Goal: Information Seeking & Learning: Understand process/instructions

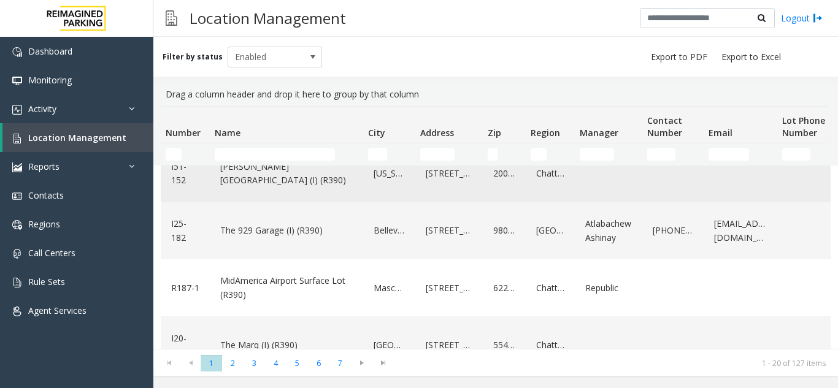
scroll to position [605, 0]
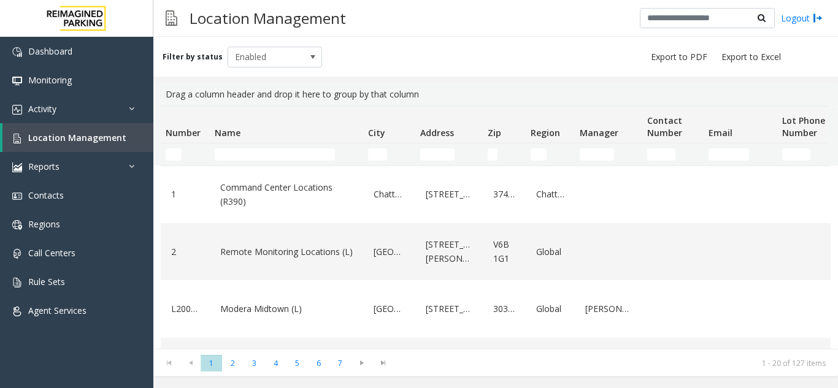
click at [288, 153] on input "Name Filter" at bounding box center [275, 155] width 120 height 12
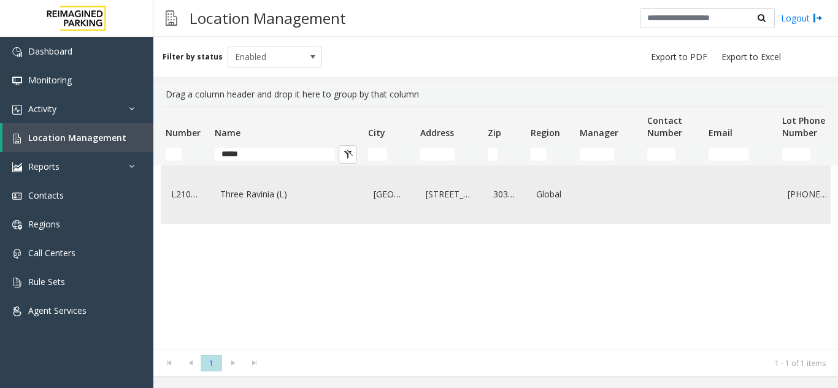
type input "*****"
click at [263, 199] on link "Three Ravinia (L)" at bounding box center [286, 195] width 139 height 20
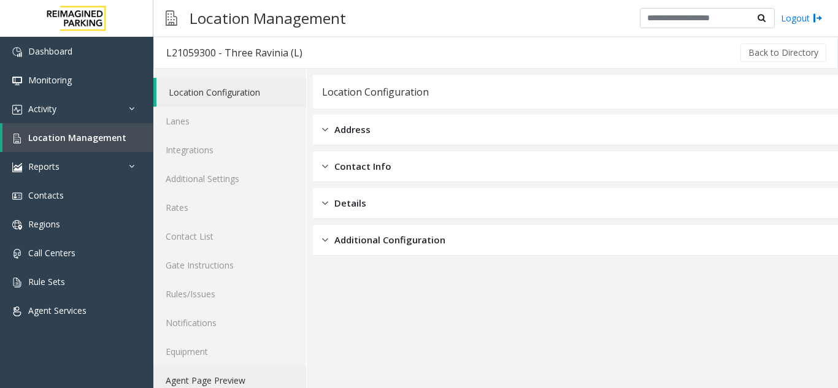
click at [237, 379] on link "Agent Page Preview" at bounding box center [229, 380] width 153 height 29
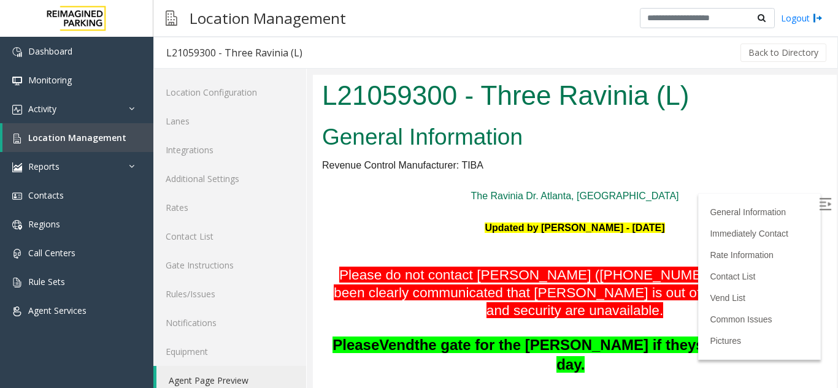
click at [819, 209] on img at bounding box center [825, 204] width 12 height 12
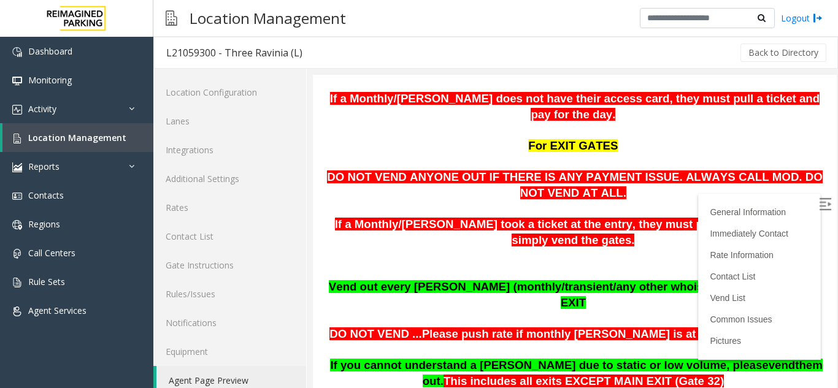
scroll to position [798, 0]
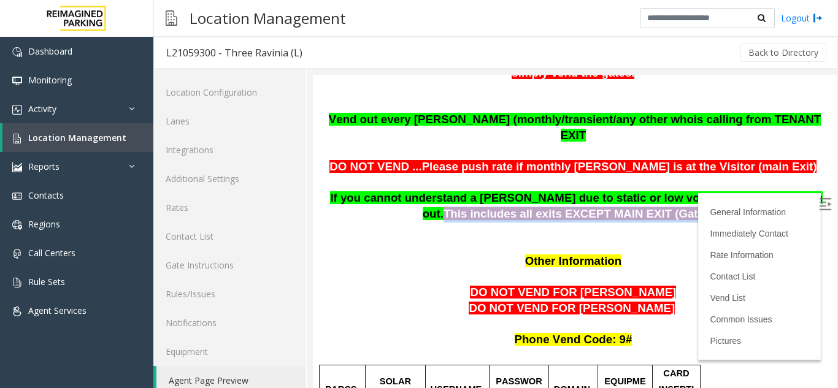
drag, startPoint x: 735, startPoint y: 166, endPoint x: 746, endPoint y: 189, distance: 25.5
click at [746, 189] on p "If you cannot understand a parker due to static or low volume, please vend them…" at bounding box center [575, 199] width 506 height 47
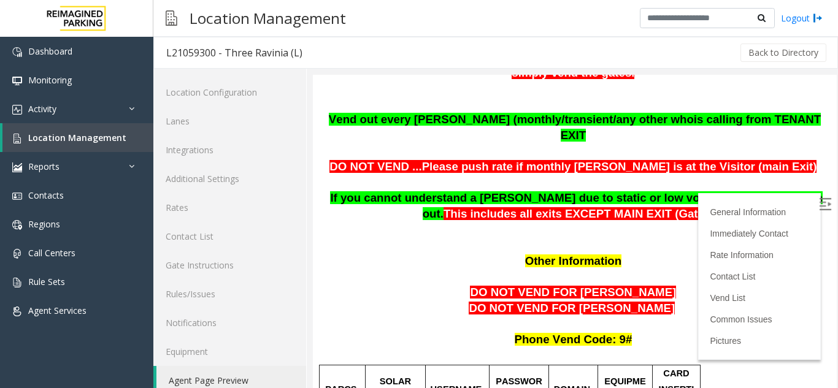
click at [571, 191] on span "If you cannot understand a [PERSON_NAME] due to static or low volume, please" at bounding box center [549, 197] width 438 height 13
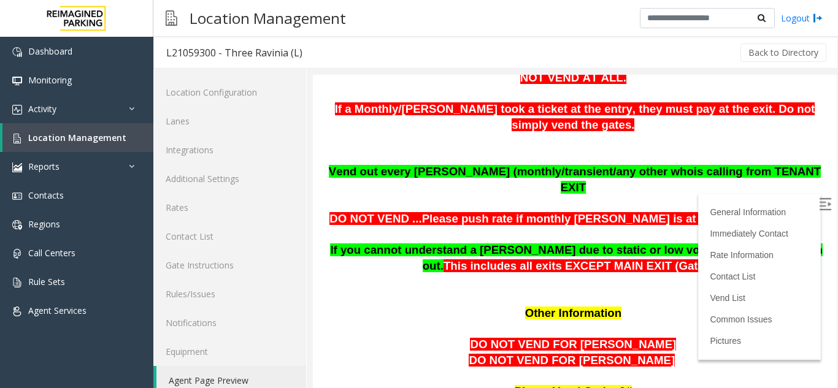
scroll to position [614, 0]
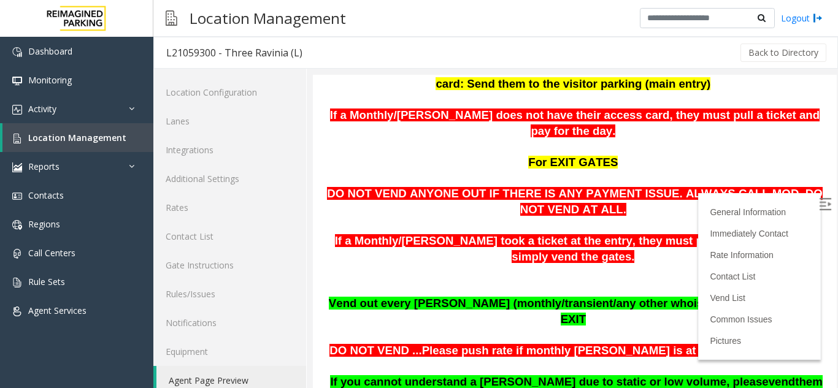
click at [600, 108] on p "If a Monthly/[PERSON_NAME] does not have their access card, they must pull a ti…" at bounding box center [575, 123] width 506 height 31
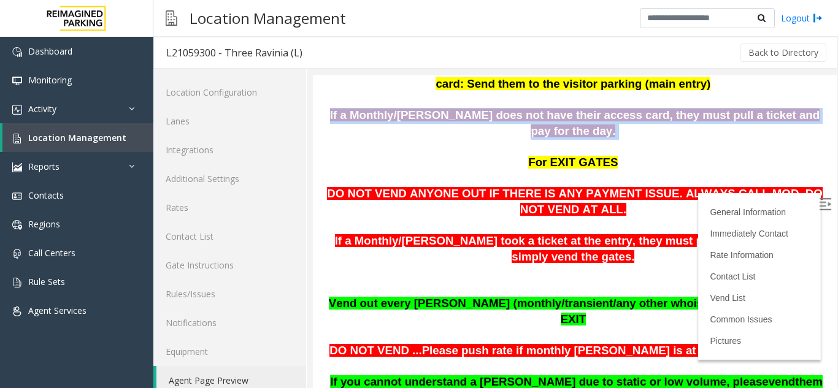
click at [600, 108] on p "If a Monthly/[PERSON_NAME] does not have their access card, they must pull a ti…" at bounding box center [575, 123] width 506 height 31
click at [616, 125] on span at bounding box center [617, 131] width 3 height 13
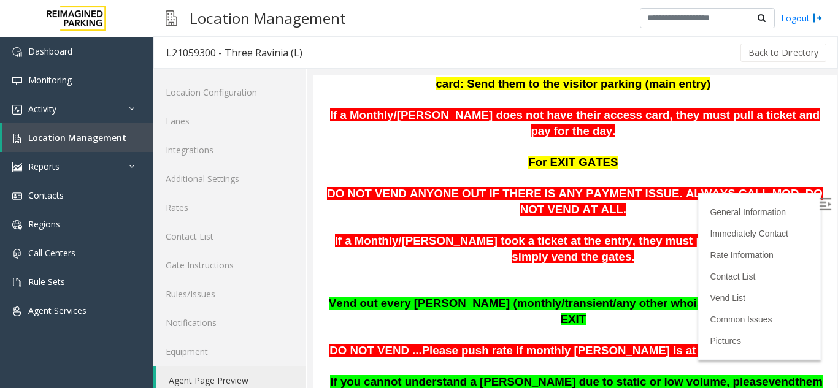
click at [562, 109] on span "If a Monthly/[PERSON_NAME] does not have their access card, they must pull a ti…" at bounding box center [575, 123] width 490 height 29
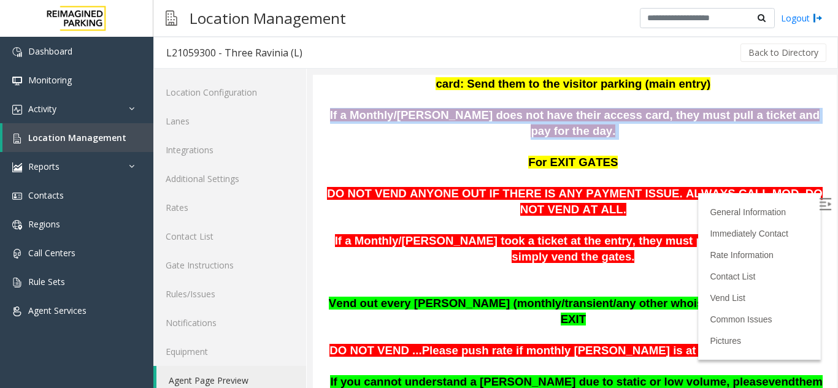
click at [562, 109] on span "If a Monthly/[PERSON_NAME] does not have their access card, they must pull a ti…" at bounding box center [575, 123] width 490 height 29
click at [408, 108] on p "If a Monthly/[PERSON_NAME] does not have their access card, they must pull a ti…" at bounding box center [575, 123] width 506 height 31
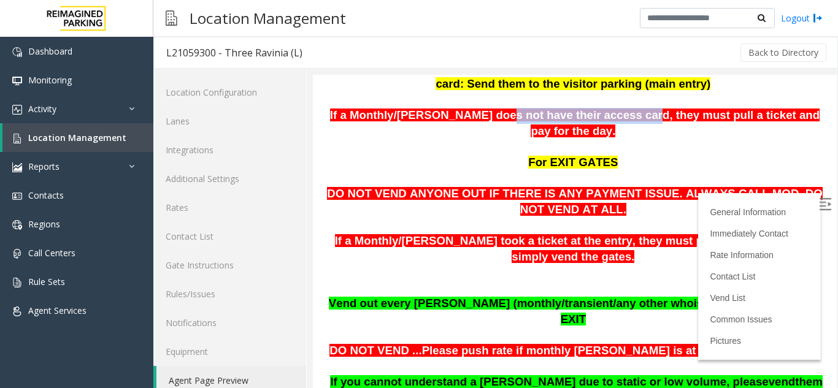
drag, startPoint x: 482, startPoint y: 99, endPoint x: 609, endPoint y: 100, distance: 127.7
click at [609, 109] on span "If a Monthly/[PERSON_NAME] does not have their access card, they must pull a ti…" at bounding box center [575, 123] width 490 height 29
click at [659, 108] on p "If a Monthly/[PERSON_NAME] does not have their access card, they must pull a ti…" at bounding box center [575, 123] width 506 height 31
click at [662, 108] on p "If a Monthly/[PERSON_NAME] does not have their access card, they must pull a ti…" at bounding box center [575, 123] width 506 height 31
drag, startPoint x: 517, startPoint y: 258, endPoint x: 504, endPoint y: 264, distance: 14.3
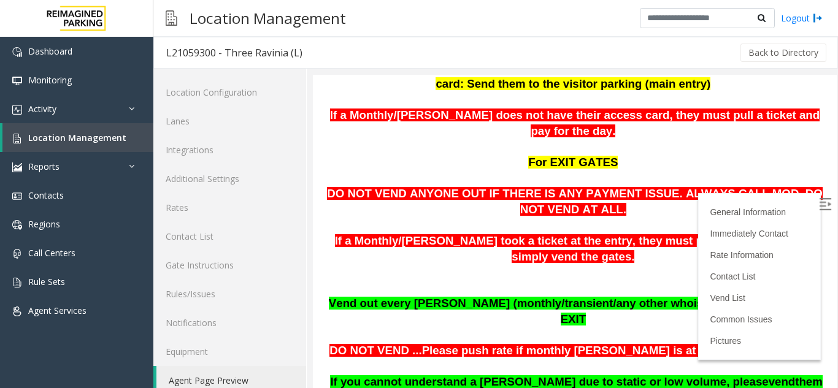
click at [504, 264] on p "If a Monthly/[PERSON_NAME] took a ticket at the entry, they must pay at the exi…" at bounding box center [575, 265] width 506 height 63
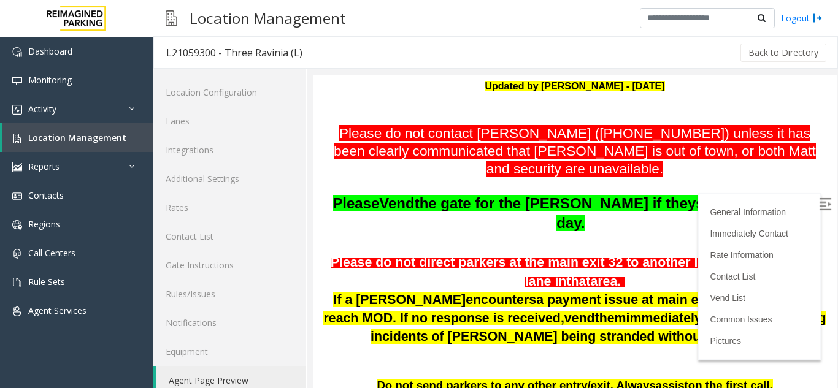
scroll to position [368, 0]
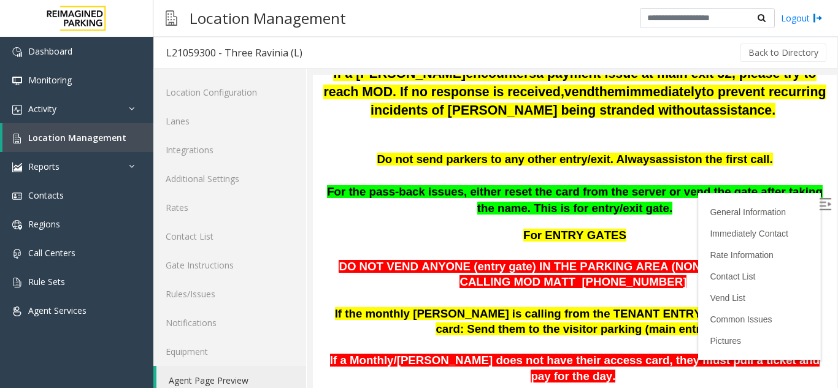
click at [568, 185] on span "For the pass-back issues, either reset the card from the server or vend the gat…" at bounding box center [575, 199] width 496 height 29
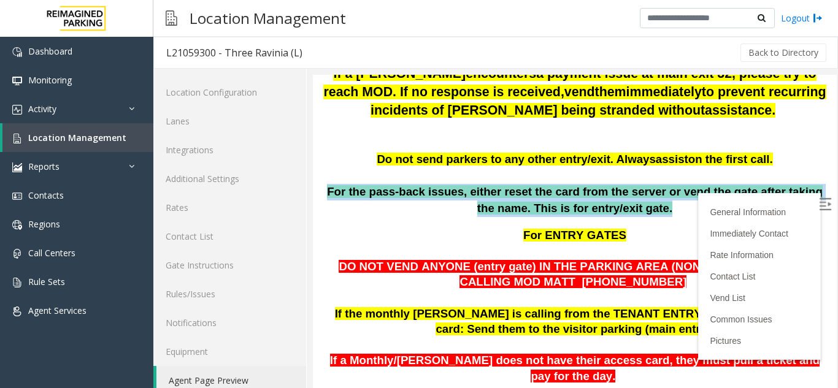
click at [568, 185] on span "For the pass-back issues, either reset the card from the server or vend the gat…" at bounding box center [575, 199] width 496 height 29
click at [570, 188] on span "For the pass-back issues, either reset the card from the server or vend the gat…" at bounding box center [575, 199] width 496 height 29
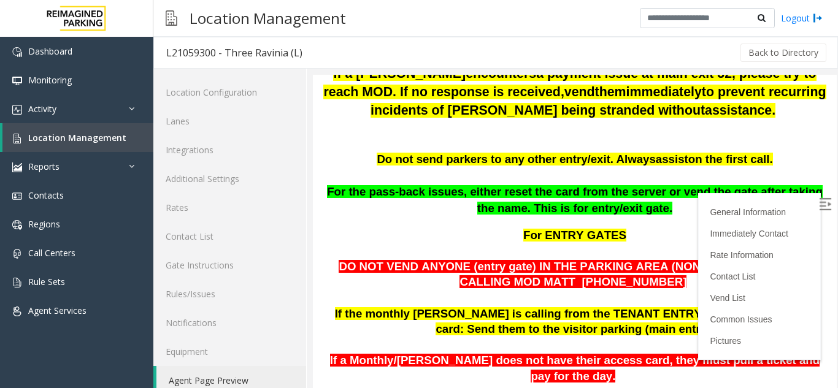
click at [566, 185] on span "For the pass-back issues, either reset the card from the server or vend the gat…" at bounding box center [575, 199] width 496 height 29
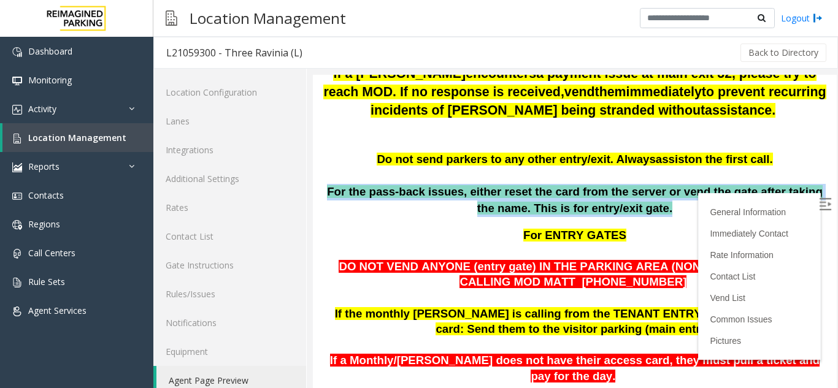
click at [566, 185] on span "For the pass-back issues, either reset the card from the server or vend the gat…" at bounding box center [575, 199] width 496 height 29
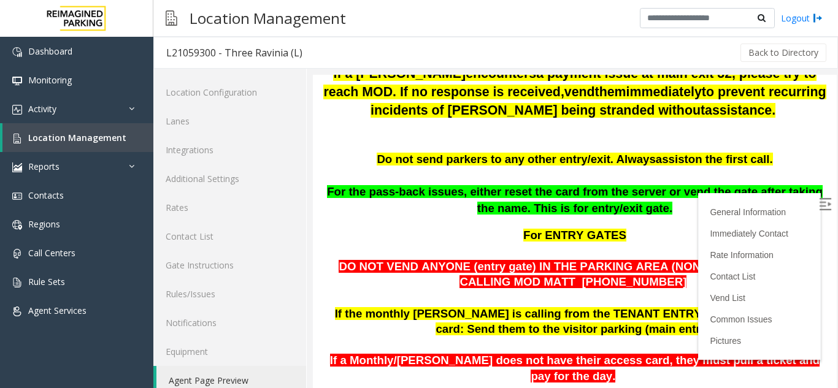
click at [507, 228] on p "For ENTRY GATES" at bounding box center [575, 236] width 506 height 16
drag, startPoint x: 527, startPoint y: 259, endPoint x: 497, endPoint y: 269, distance: 31.8
click at [497, 269] on p "DO NOT VEND ANYONE (entry gate) IN THE PARKING AREA (NON-VISITOR) WITHOUT CALLI…" at bounding box center [575, 275] width 506 height 31
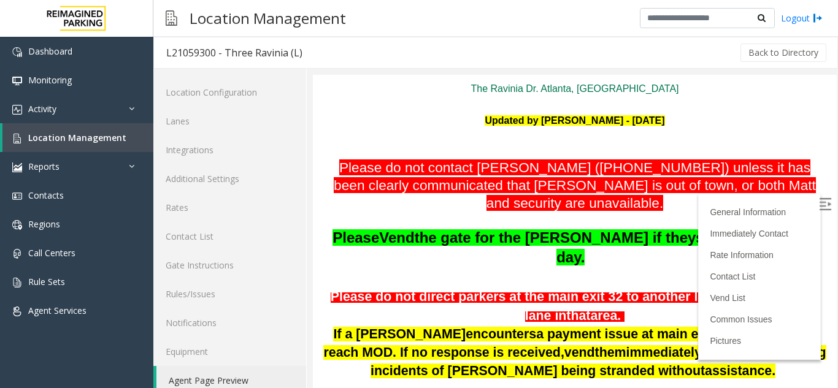
scroll to position [0, 0]
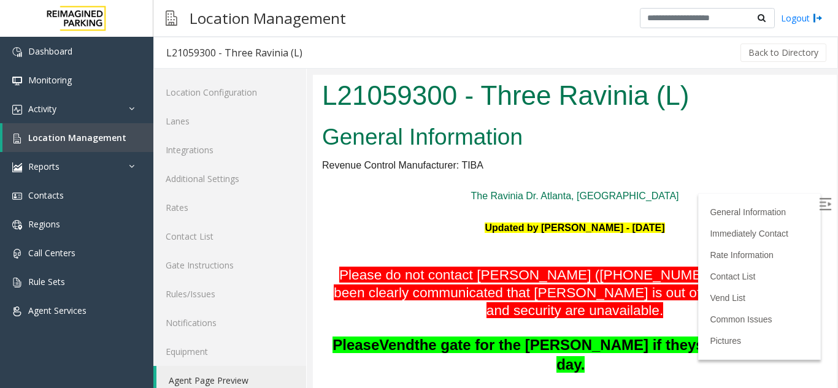
click at [517, 279] on font "Please do not contact [PERSON_NAME] ([PHONE_NUMBER]) unless it has been clearly…" at bounding box center [575, 292] width 482 height 51
click at [517, 276] on font "Please do not contact [PERSON_NAME] ([PHONE_NUMBER]) unless it has been clearly…" at bounding box center [575, 292] width 482 height 51
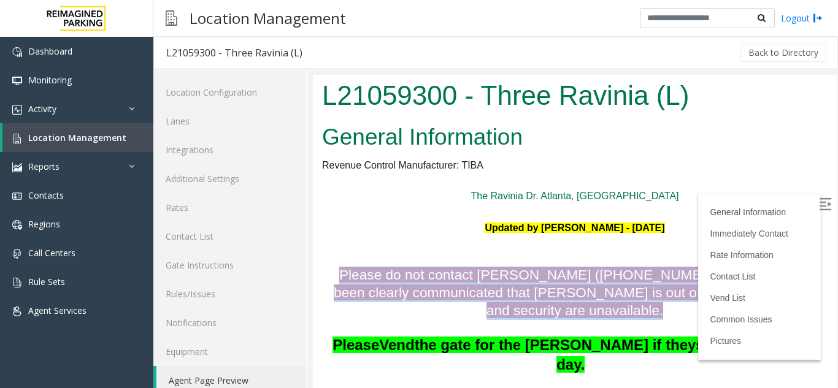
click at [517, 277] on font "Please do not contact [PERSON_NAME] ([PHONE_NUMBER]) unless it has been clearly…" at bounding box center [575, 292] width 482 height 51
click at [535, 299] on font "Please do not contact [PERSON_NAME] ([PHONE_NUMBER]) unless it has been clearly…" at bounding box center [575, 292] width 482 height 51
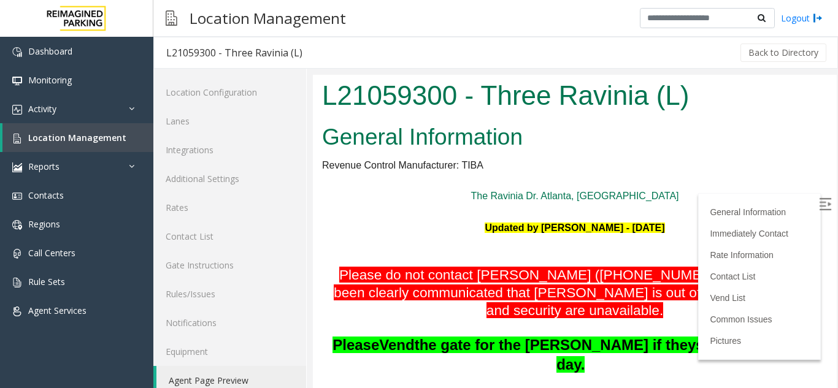
scroll to position [184, 0]
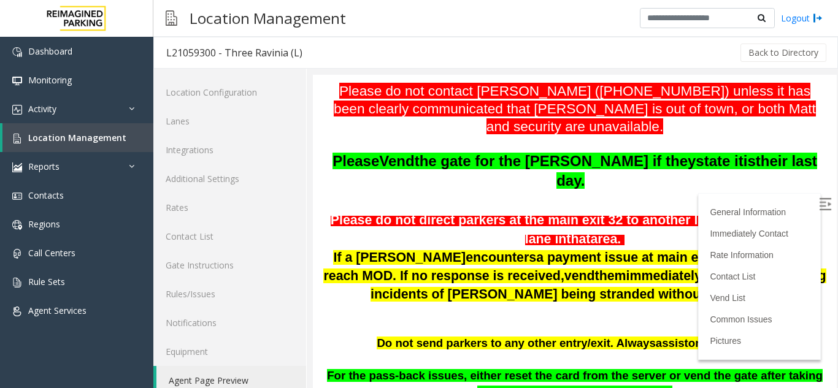
click at [519, 278] on span "to prevent recurring incidents of [PERSON_NAME] being stranded without" at bounding box center [599, 285] width 456 height 33
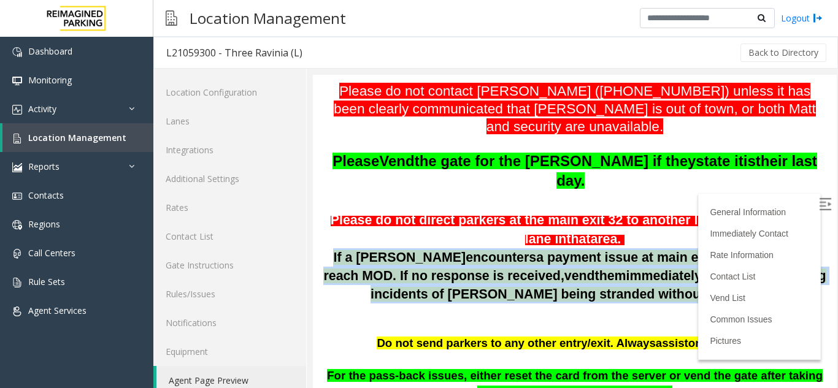
click at [519, 278] on span "to prevent recurring incidents of [PERSON_NAME] being stranded without" at bounding box center [599, 285] width 456 height 33
click at [627, 269] on span "immediately" at bounding box center [664, 276] width 75 height 15
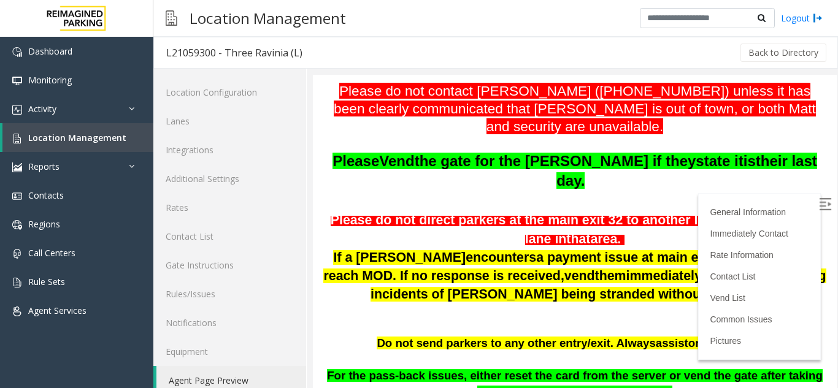
click at [536, 213] on span "Please do not direct parkers at the main exit 32 to another lane" at bounding box center [526, 220] width 390 height 15
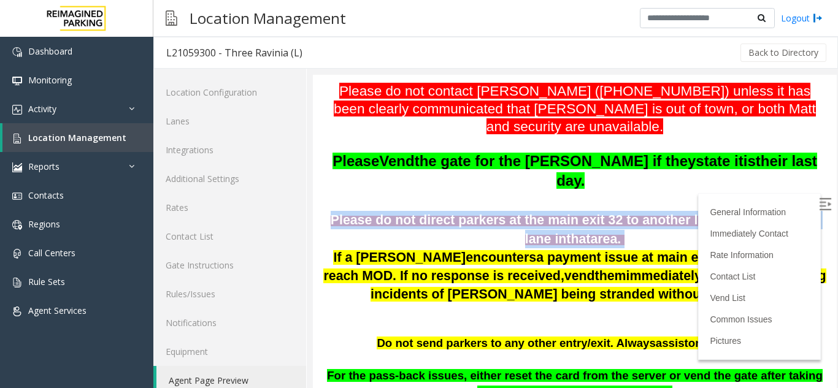
click at [536, 213] on span "Please do not direct parkers at the main exit 32 to another lane" at bounding box center [526, 220] width 390 height 15
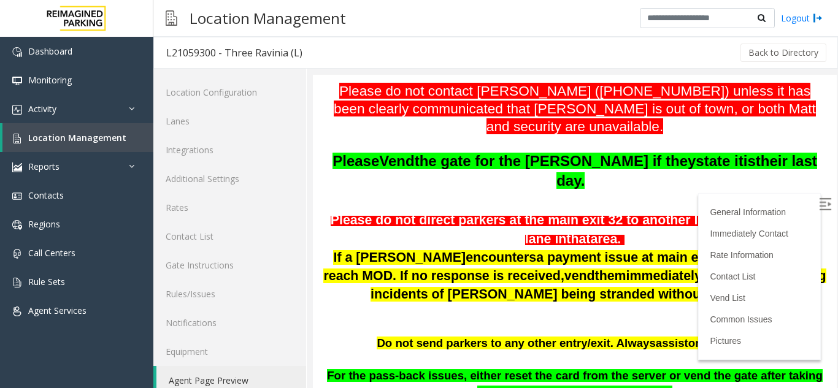
click at [539, 158] on span "the gate for the [PERSON_NAME] if they" at bounding box center [556, 161] width 282 height 17
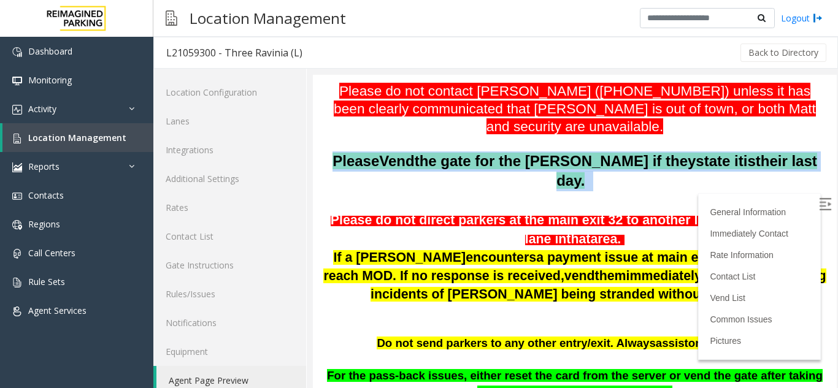
click at [539, 158] on span "the gate for the [PERSON_NAME] if they" at bounding box center [556, 161] width 282 height 17
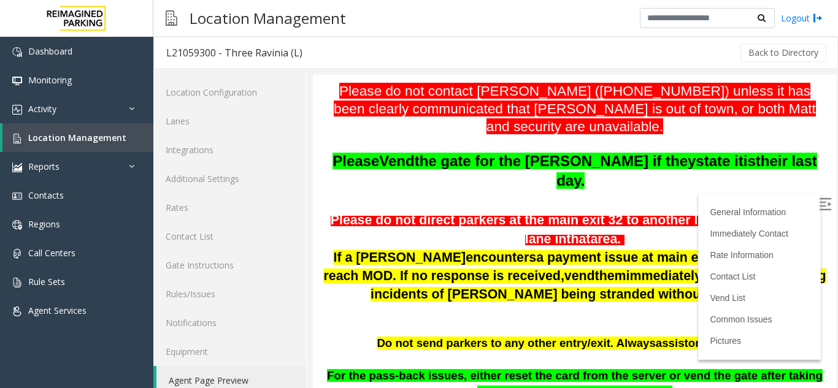
click at [549, 114] on font "Please do not contact [PERSON_NAME] ([PHONE_NUMBER]) unless it has been clearly…" at bounding box center [575, 108] width 482 height 51
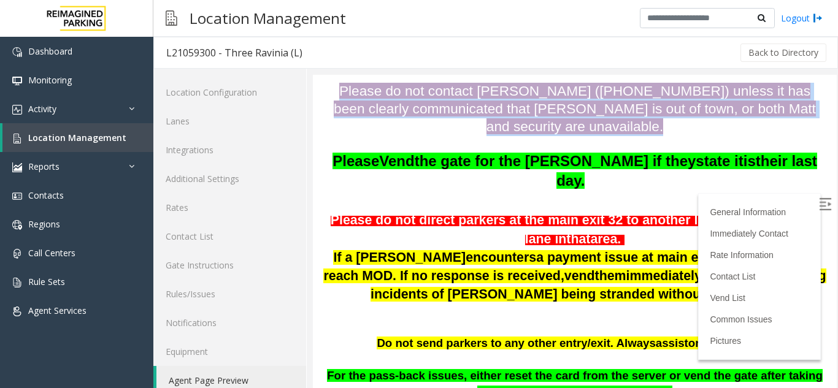
click at [549, 114] on font "Please do not contact [PERSON_NAME] ([PHONE_NUMBER]) unless it has been clearly…" at bounding box center [575, 108] width 482 height 51
click at [538, 101] on font "Please do not contact [PERSON_NAME] ([PHONE_NUMBER]) unless it has been clearly…" at bounding box center [575, 108] width 482 height 51
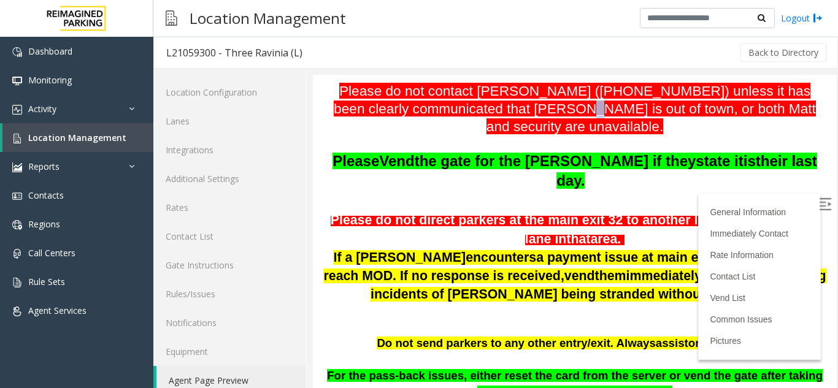
click at [538, 101] on font "Please do not contact [PERSON_NAME] ([PHONE_NUMBER]) unless it has been clearly…" at bounding box center [575, 108] width 482 height 51
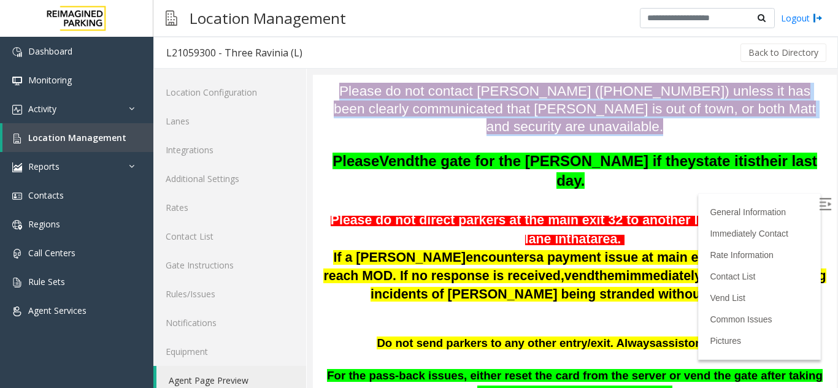
click at [538, 101] on font "Please do not contact [PERSON_NAME] ([PHONE_NUMBER]) unless it has been clearly…" at bounding box center [575, 108] width 482 height 51
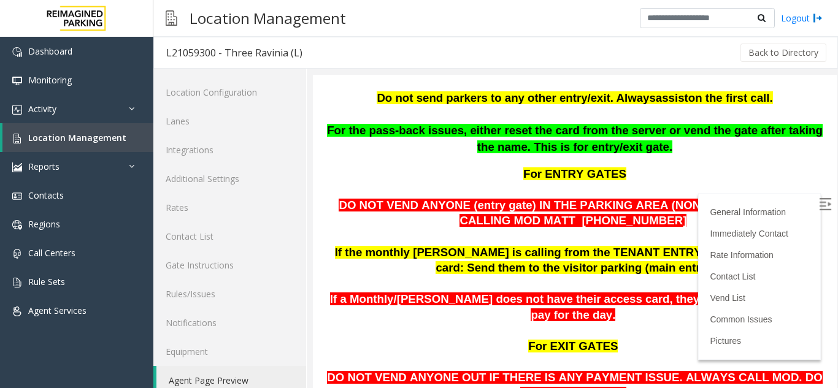
click at [544, 203] on span "DO NOT VEND ANYONE (entry gate) IN THE PARKING AREA (NON-VISITOR) WITHOUT CALLI…" at bounding box center [575, 213] width 472 height 29
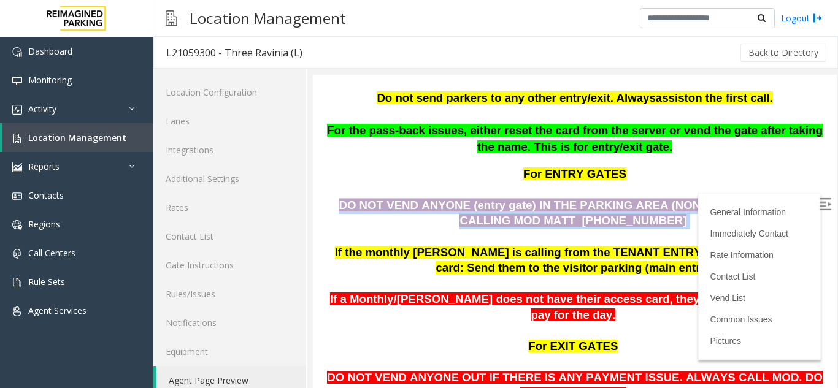
click at [544, 203] on span "DO NOT VEND ANYONE (entry gate) IN THE PARKING AREA (NON-VISITOR) WITHOUT CALLI…" at bounding box center [575, 213] width 472 height 29
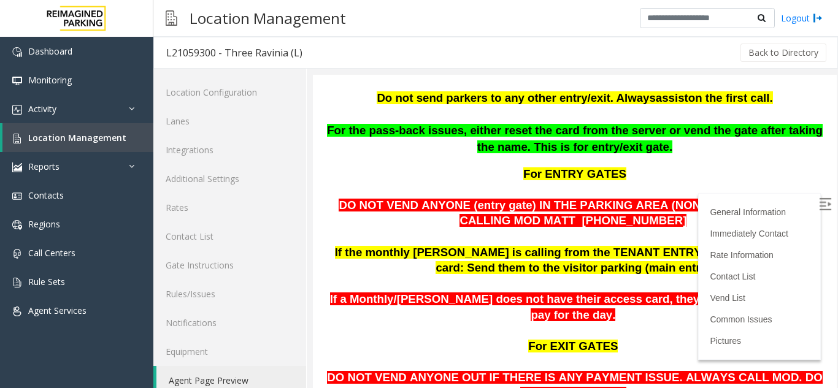
click at [527, 246] on span "If the monthly [PERSON_NAME] is calling from the TENANT ENTRY and does not have…" at bounding box center [575, 260] width 481 height 29
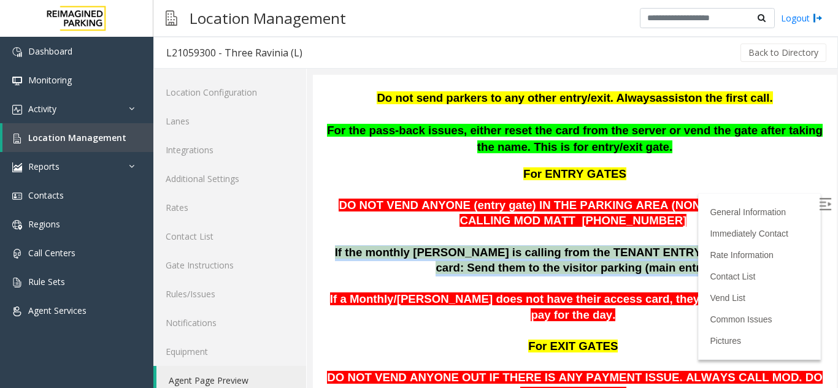
click at [527, 246] on span "If the monthly [PERSON_NAME] is calling from the TENANT ENTRY and does not have…" at bounding box center [575, 260] width 481 height 29
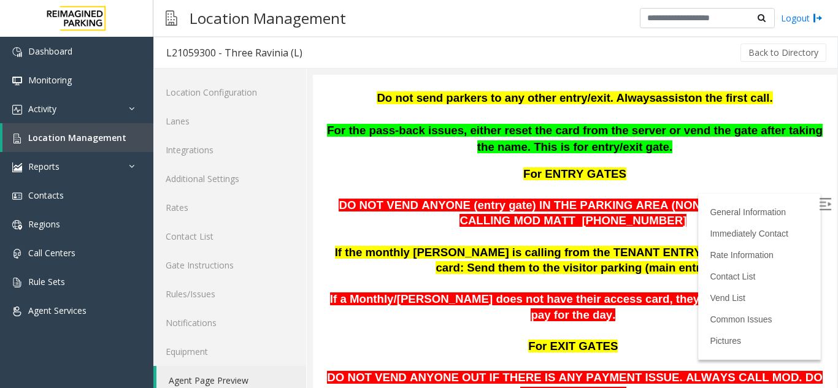
click at [570, 230] on p at bounding box center [575, 238] width 506 height 16
click at [547, 371] on span "DO NOT VEND ANYONE OUT IF THERE IS ANY PAYMENT ISSUE. ALWAYS CALL MOD. DO NOT V…" at bounding box center [574, 385] width 495 height 29
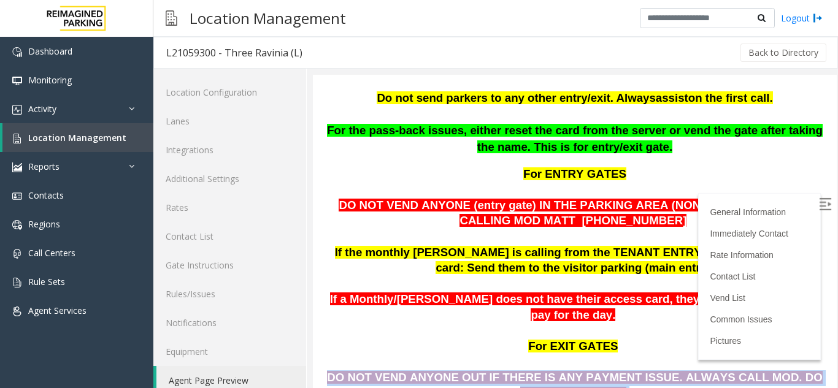
click at [547, 371] on span "DO NOT VEND ANYONE OUT IF THERE IS ANY PAYMENT ISSUE. ALWAYS CALL MOD. DO NOT V…" at bounding box center [574, 385] width 495 height 29
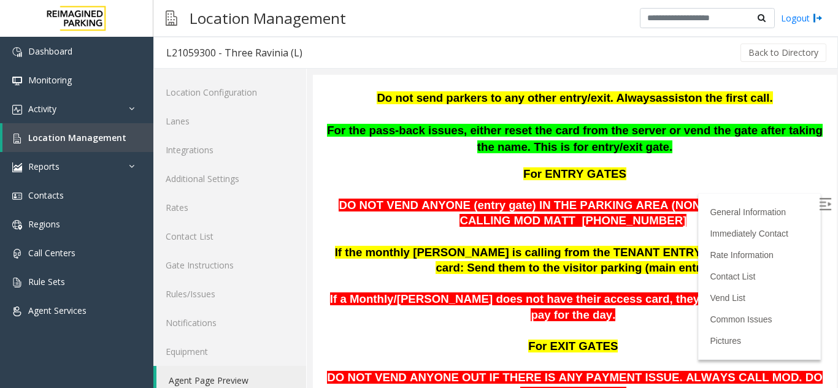
click at [547, 340] on span "For EXIT GATES" at bounding box center [573, 346] width 90 height 13
click at [573, 340] on span "For EXIT GATES" at bounding box center [573, 346] width 90 height 13
click at [571, 293] on span "If a Monthly/[PERSON_NAME] does not have their access card, they must pull a ti…" at bounding box center [575, 307] width 490 height 29
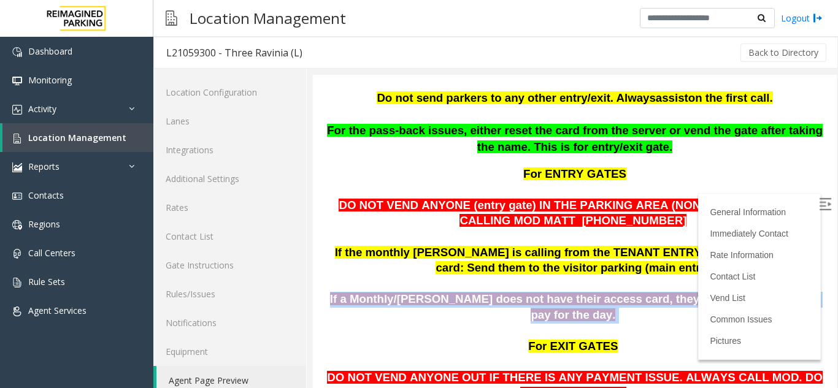
click at [571, 293] on span "If a Monthly/[PERSON_NAME] does not have their access card, they must pull a ti…" at bounding box center [575, 307] width 490 height 29
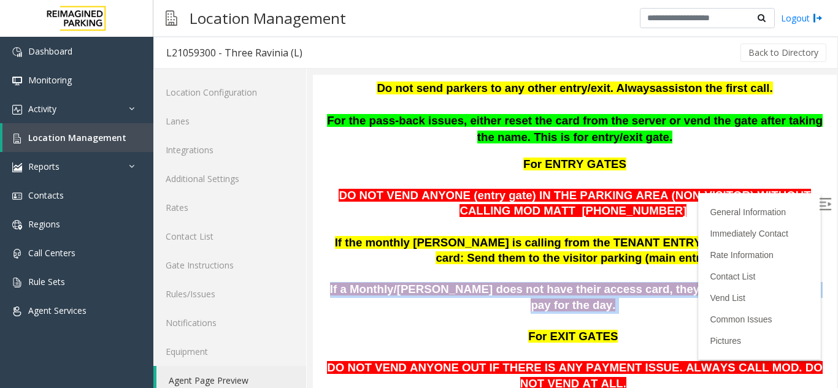
scroll to position [552, 0]
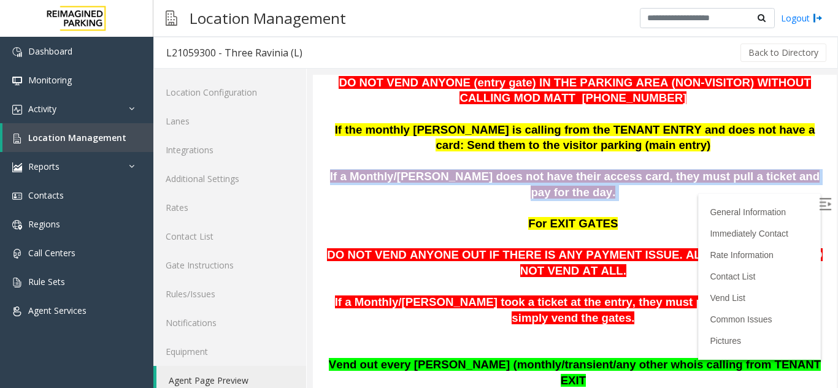
click at [616, 186] on span at bounding box center [617, 192] width 3 height 13
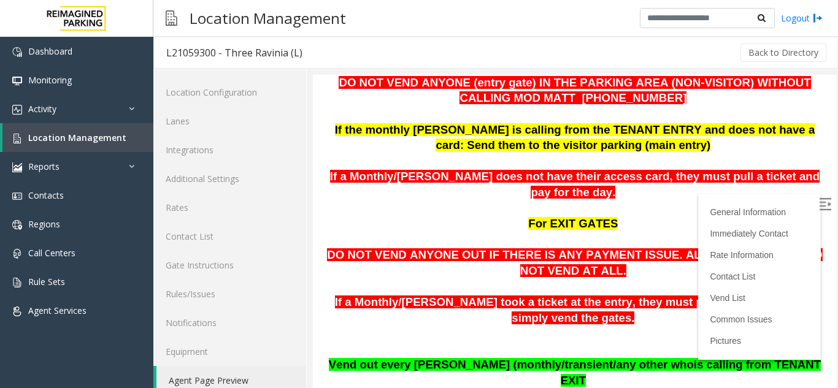
click at [571, 170] on span "If a Monthly/[PERSON_NAME] does not have their access card, they must pull a ti…" at bounding box center [575, 184] width 490 height 29
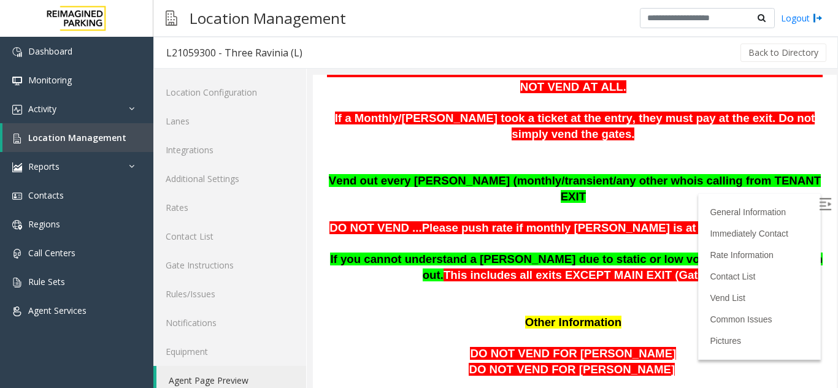
scroll to position [1166, 0]
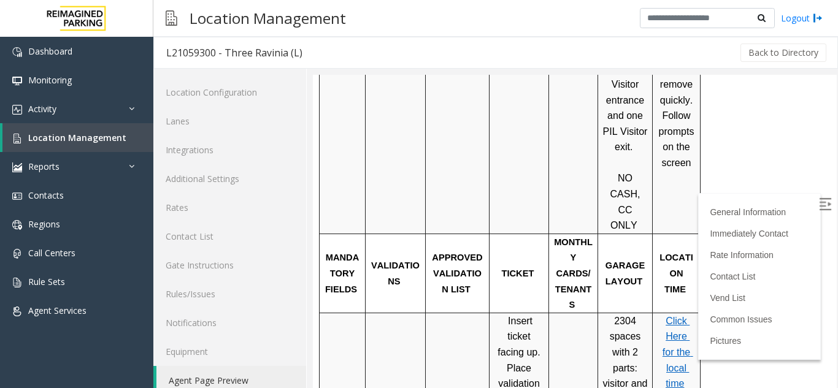
click at [501, 316] on span "Insert ticket facing up. Place validation on the center of the ticket" at bounding box center [520, 376] width 45 height 120
click at [503, 316] on span "Insert ticket facing up. Place validation on the center of the ticket" at bounding box center [520, 376] width 45 height 120
click at [515, 316] on span "Insert ticket facing up. Place validation on the center of the ticket" at bounding box center [520, 376] width 45 height 120
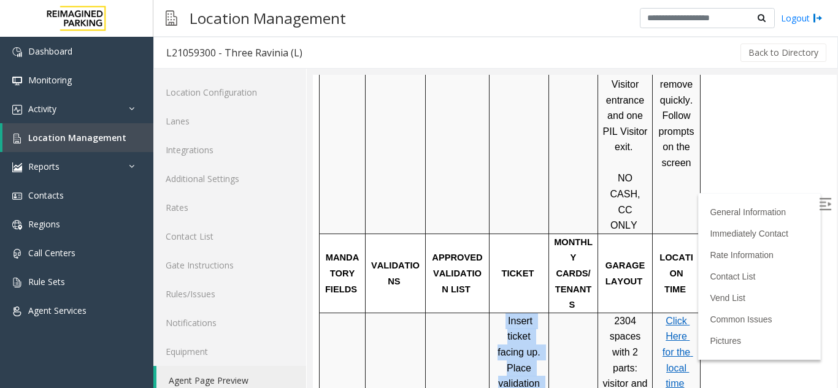
click at [515, 316] on span "Insert ticket facing up. Place validation on the center of the ticket" at bounding box center [520, 376] width 45 height 120
click at [518, 314] on p "Insert ticket facing up. Place validation on the center of the ticket" at bounding box center [519, 377] width 50 height 126
click at [524, 316] on span "Insert ticket facing up. Place validation on the center of the ticket" at bounding box center [520, 376] width 45 height 120
click at [517, 316] on span "Insert ticket facing up. Place validation on the center of the ticket" at bounding box center [520, 376] width 45 height 120
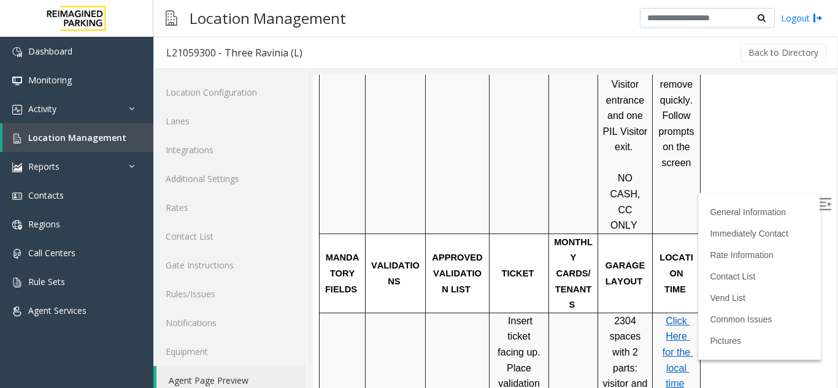
click at [520, 316] on span "Insert ticket facing up. Place validation on the center of the ticket" at bounding box center [520, 376] width 45 height 120
click at [517, 316] on span "Insert ticket facing up. Place validation on the center of the ticket" at bounding box center [520, 376] width 45 height 120
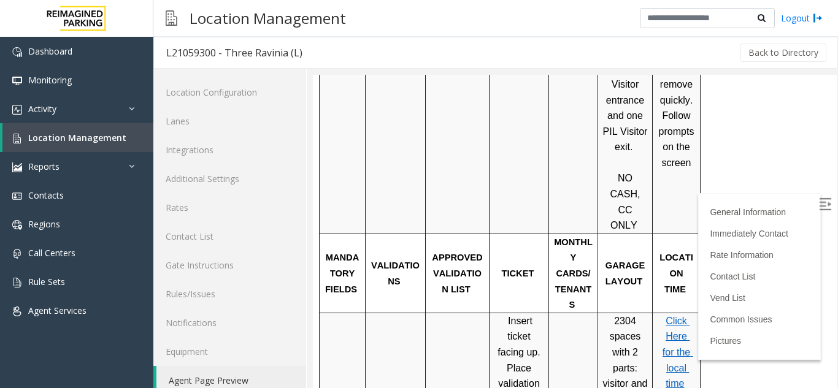
click at [518, 316] on span "Insert ticket facing up. Place validation on the center of the ticket" at bounding box center [520, 376] width 45 height 120
click at [519, 314] on p "Insert ticket facing up. Place validation on the center of the ticket" at bounding box center [519, 377] width 50 height 126
click at [522, 316] on span "Insert ticket facing up. Place validation on the center of the ticket" at bounding box center [520, 376] width 45 height 120
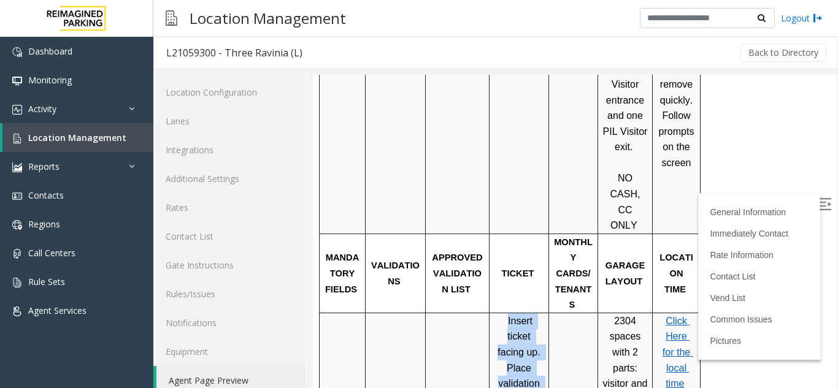
drag, startPoint x: 497, startPoint y: 226, endPoint x: 536, endPoint y: 325, distance: 106.7
click at [536, 325] on span "Insert ticket facing up. Place validation on the center of the ticket" at bounding box center [520, 376] width 45 height 120
click at [519, 316] on span "Insert ticket facing up. Place validation on the center of the ticket" at bounding box center [520, 376] width 45 height 120
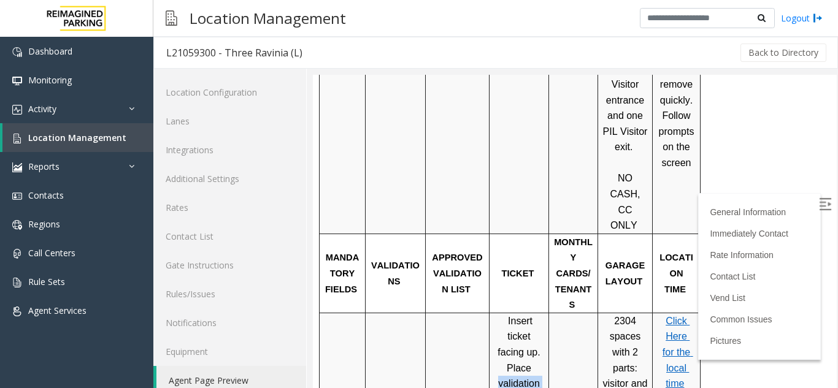
click at [519, 316] on span "Insert ticket facing up. Place validation on the center of the ticket" at bounding box center [520, 376] width 45 height 120
click at [524, 316] on span "Insert ticket facing up. Place validation on the center of the ticket" at bounding box center [520, 376] width 45 height 120
click at [530, 316] on span "Insert ticket facing up. Place validation on the center of the ticket" at bounding box center [520, 376] width 45 height 120
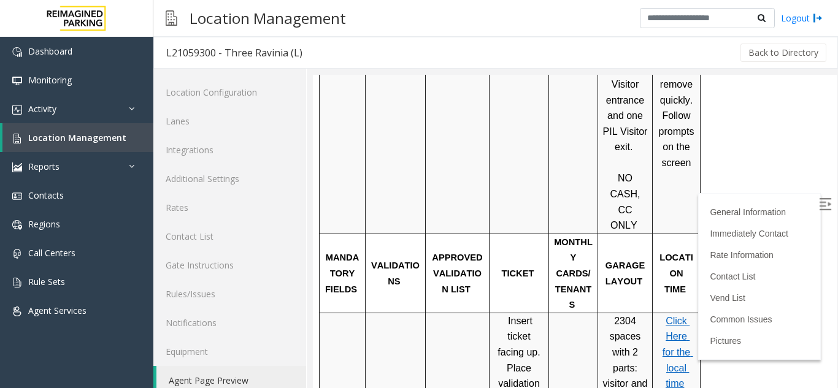
click at [504, 314] on p "Insert ticket facing up. Place validation on the center of the ticket" at bounding box center [519, 377] width 50 height 126
drag, startPoint x: 499, startPoint y: 243, endPoint x: 537, endPoint y: 244, distance: 38.1
click at [537, 314] on p "Insert ticket facing up. Place validation on the center of the ticket" at bounding box center [519, 377] width 50 height 126
drag, startPoint x: 497, startPoint y: 231, endPoint x: 543, endPoint y: 231, distance: 46.0
click at [543, 316] on span "Insert ticket facing up. Place validation on the center of the ticket" at bounding box center [520, 376] width 45 height 120
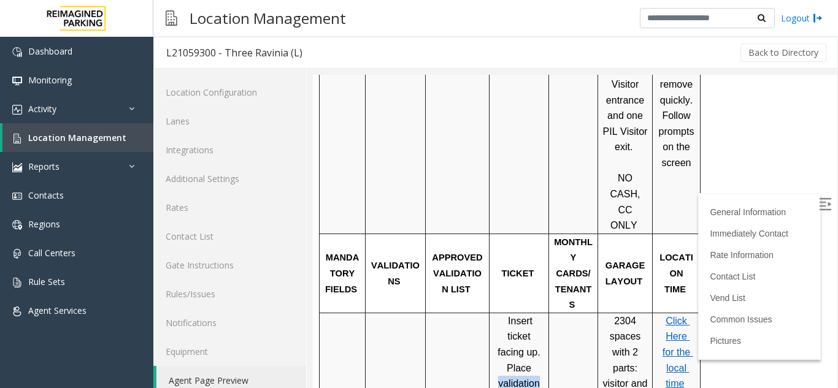
drag, startPoint x: 501, startPoint y: 276, endPoint x: 538, endPoint y: 282, distance: 37.3
click at [538, 316] on span "Insert ticket facing up. Place validation on the center of the ticket" at bounding box center [520, 376] width 45 height 120
drag, startPoint x: 508, startPoint y: 293, endPoint x: 531, endPoint y: 295, distance: 23.4
click at [531, 316] on span "Insert ticket facing up. Place validation on the center of the ticket" at bounding box center [520, 376] width 45 height 120
drag, startPoint x: 503, startPoint y: 307, endPoint x: 538, endPoint y: 309, distance: 35.6
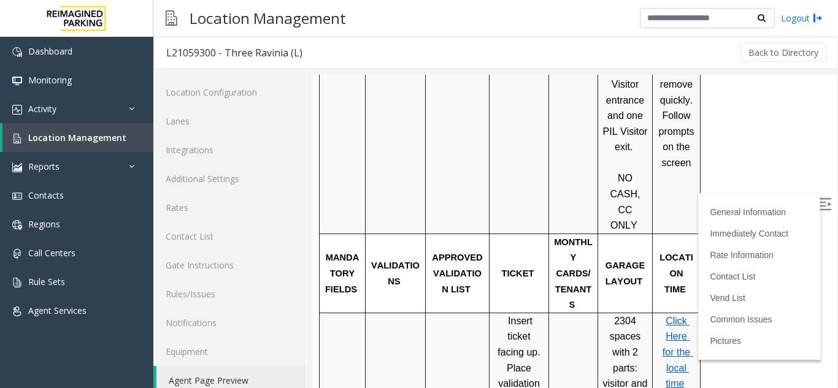
click at [538, 316] on span "Insert ticket facing up. Place validation on the center of the ticket" at bounding box center [520, 376] width 45 height 120
drag, startPoint x: 500, startPoint y: 322, endPoint x: 536, endPoint y: 323, distance: 36.2
click at [536, 323] on span "Insert ticket facing up. Place validation on the center of the ticket" at bounding box center [520, 376] width 45 height 120
click at [524, 319] on span "Insert ticket facing up. Place validation on the center of the ticket" at bounding box center [520, 376] width 45 height 120
drag, startPoint x: 490, startPoint y: 225, endPoint x: 536, endPoint y: 314, distance: 100.2
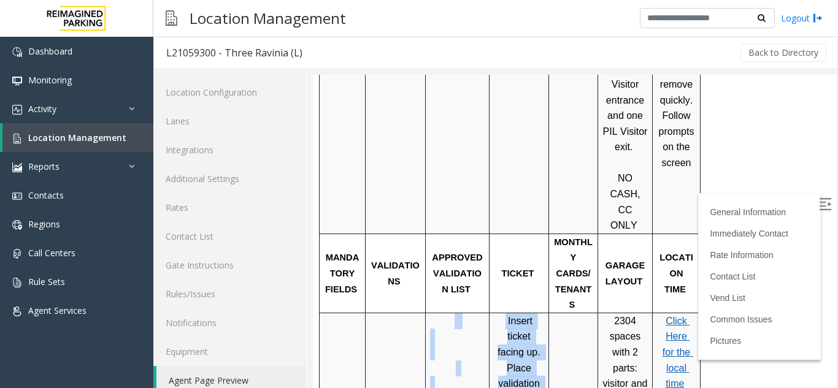
click at [536, 314] on tr "Insert ticket facing up. Place validation on the center of the ticket 2304 spac…" at bounding box center [510, 376] width 381 height 126
click at [528, 316] on span "Insert ticket facing up. Place validation on the center of the ticket" at bounding box center [520, 376] width 45 height 120
drag, startPoint x: 493, startPoint y: 224, endPoint x: 533, endPoint y: 328, distance: 111.1
click at [533, 328] on td "Insert ticket facing up. Place validation on the center of the ticket" at bounding box center [520, 376] width 60 height 126
drag, startPoint x: 544, startPoint y: 322, endPoint x: 493, endPoint y: 229, distance: 106.0
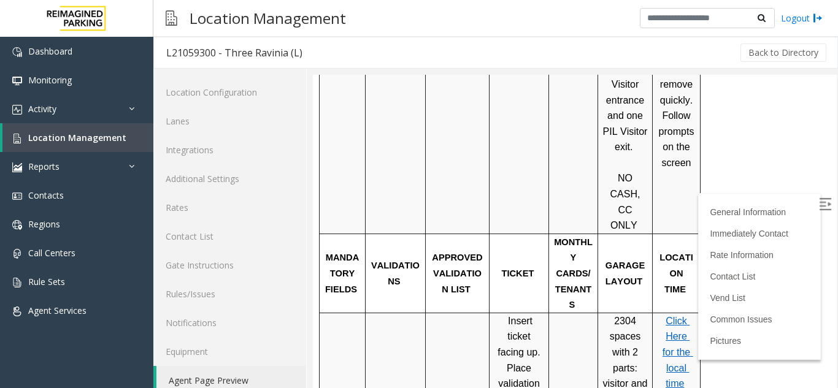
click at [493, 314] on div "Insert ticket facing up. Place validation on the center of the ticket" at bounding box center [519, 377] width 59 height 126
click at [519, 316] on span "Insert ticket facing up. Place validation on the center of the ticket" at bounding box center [520, 376] width 45 height 120
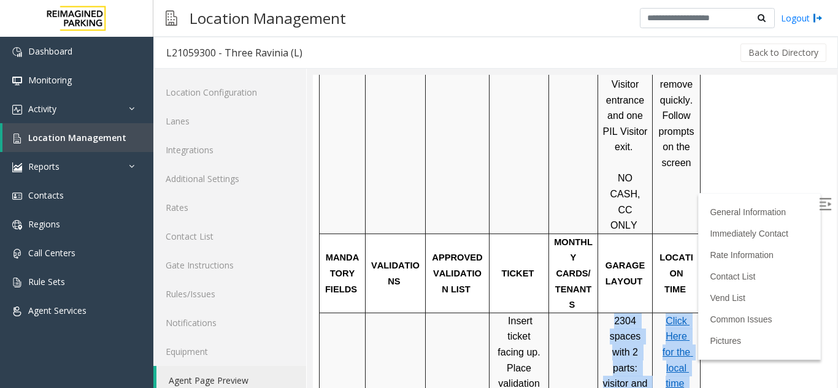
drag, startPoint x: 608, startPoint y: 232, endPoint x: 640, endPoint y: 320, distance: 94.0
click at [641, 321] on p "2304 spaces with 2 parts: visitor and tenant parking." at bounding box center [625, 369] width 45 height 110
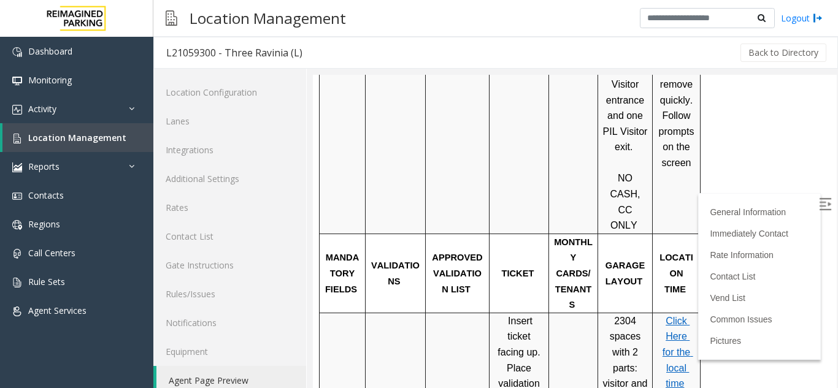
click at [644, 324] on p "2304 spaces with 2 parts: visitor and tenant parking." at bounding box center [625, 369] width 45 height 110
drag, startPoint x: 644, startPoint y: 324, endPoint x: 587, endPoint y: 237, distance: 104.5
click at [587, 313] on tr "Insert ticket facing up. Place validation on the center of the ticket 2304 spac…" at bounding box center [510, 376] width 381 height 126
click at [523, 316] on span "Insert ticket facing up. Place validation on the center of the ticket" at bounding box center [520, 376] width 45 height 120
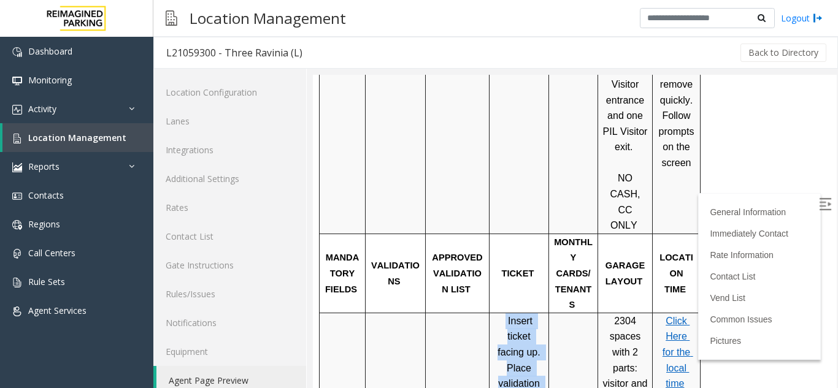
click at [523, 316] on span "Insert ticket facing up. Place validation on the center of the ticket" at bounding box center [520, 376] width 45 height 120
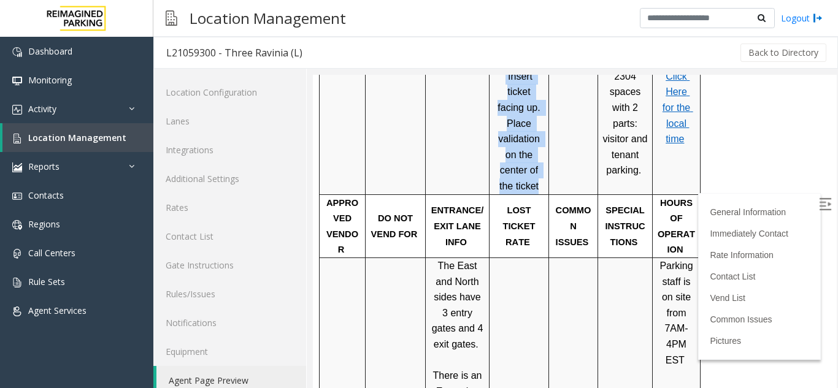
scroll to position [1412, 0]
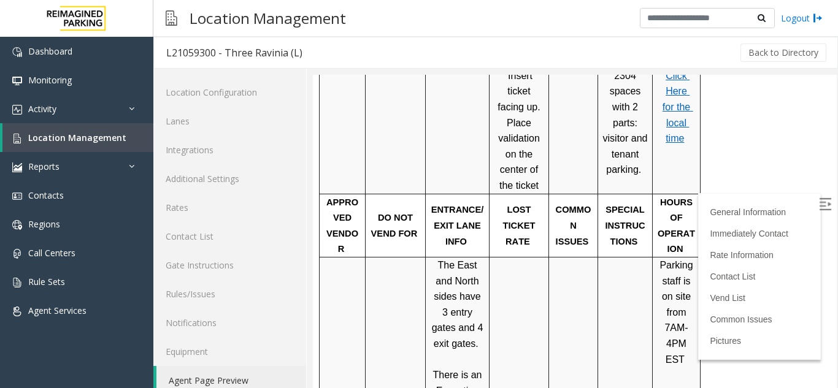
drag, startPoint x: 503, startPoint y: 182, endPoint x: 466, endPoint y: 112, distance: 79.9
click at [471, 103] on tbody "PARCS SOLAR WINDS USERNAME PASSWORD DOMAIN EQUIPMENT CARD INSERTION TIBA LAN210…" at bounding box center [510, 310] width 381 height 1119
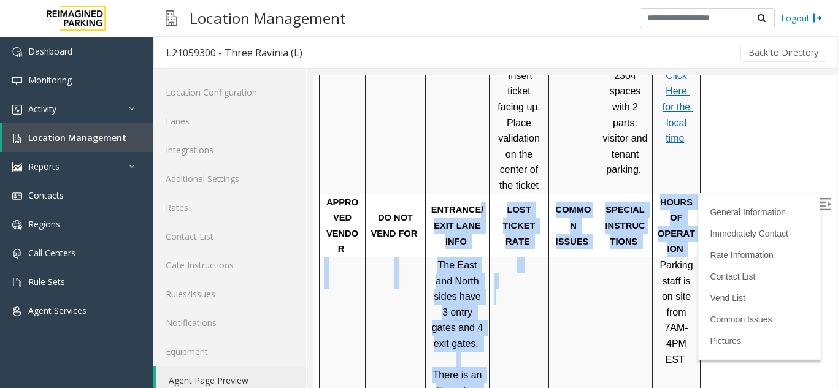
click at [452, 260] on span "The East and North sides have 3 entry gates and 4 exit gates" at bounding box center [459, 304] width 54 height 89
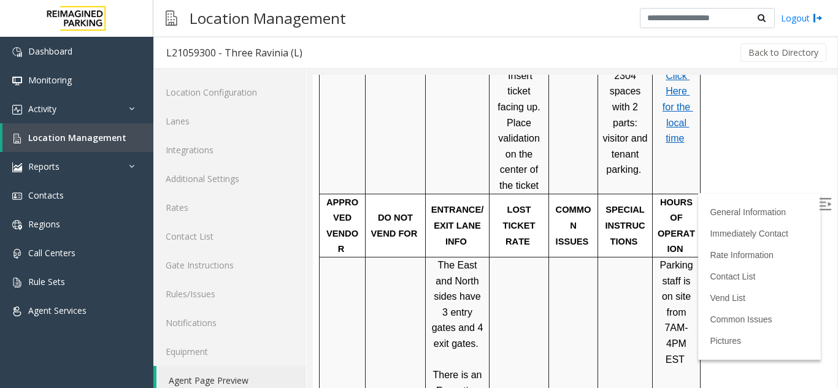
click at [462, 260] on span "The East and North sides have 3 entry gates and 4 exit gates" at bounding box center [459, 304] width 54 height 89
click at [479, 339] on span at bounding box center [480, 344] width 2 height 10
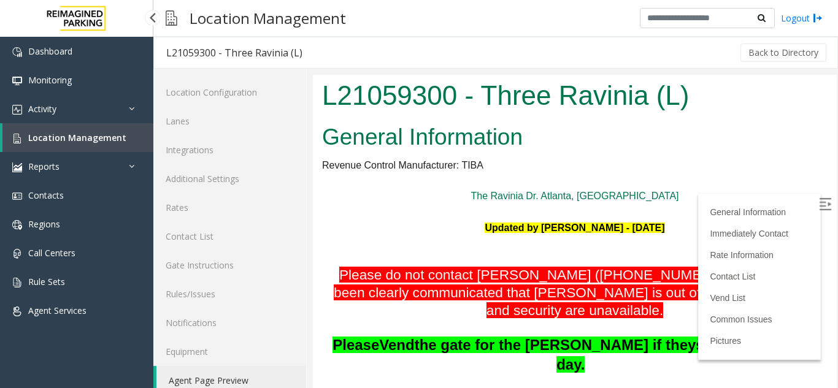
scroll to position [1412, 0]
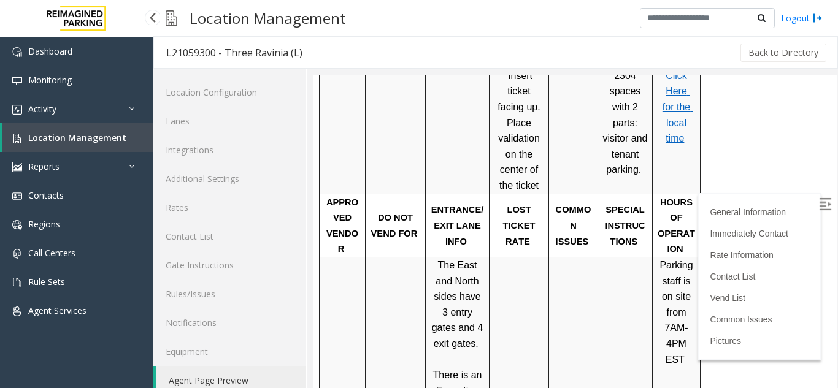
click at [102, 135] on span "Location Management" at bounding box center [77, 138] width 98 height 12
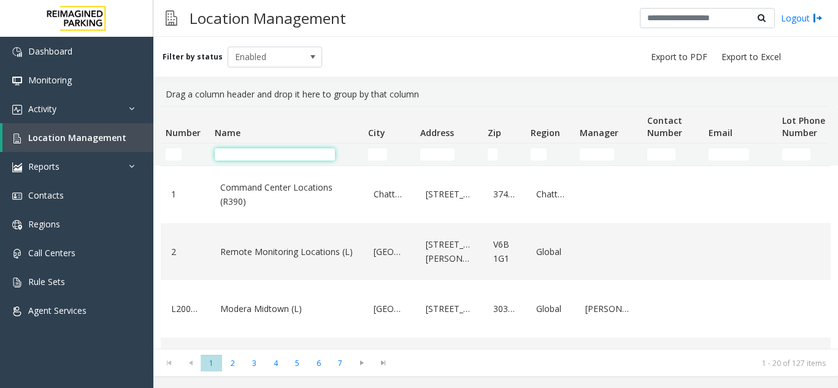
click at [282, 152] on input "Name Filter" at bounding box center [275, 155] width 120 height 12
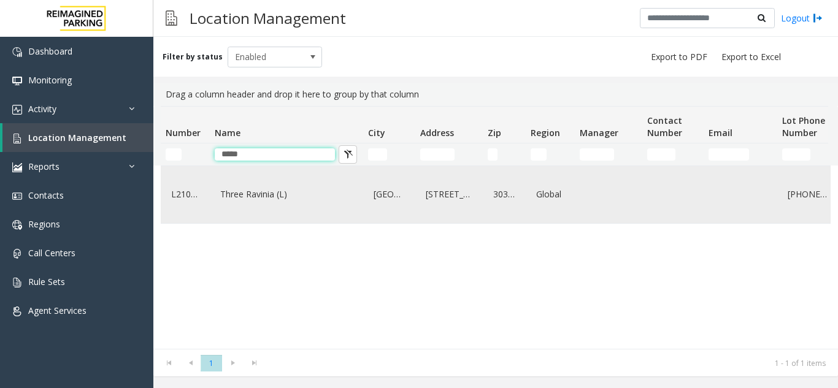
type input "*****"
click at [285, 201] on link "Three Ravinia (L)" at bounding box center [286, 195] width 139 height 20
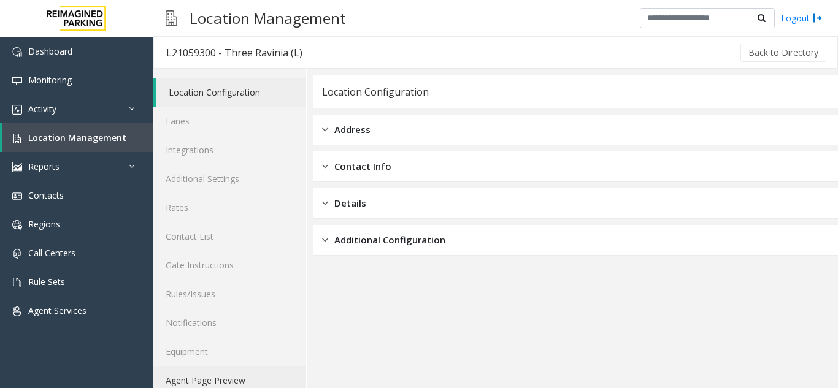
click at [234, 376] on link "Agent Page Preview" at bounding box center [229, 380] width 153 height 29
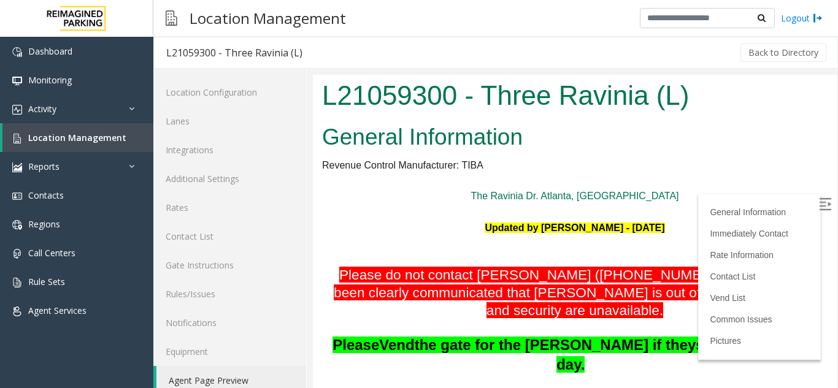
click at [819, 198] on img at bounding box center [825, 204] width 12 height 12
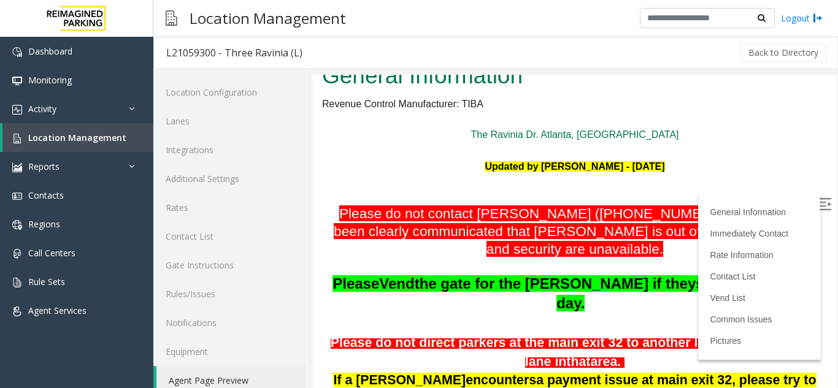
scroll to position [123, 0]
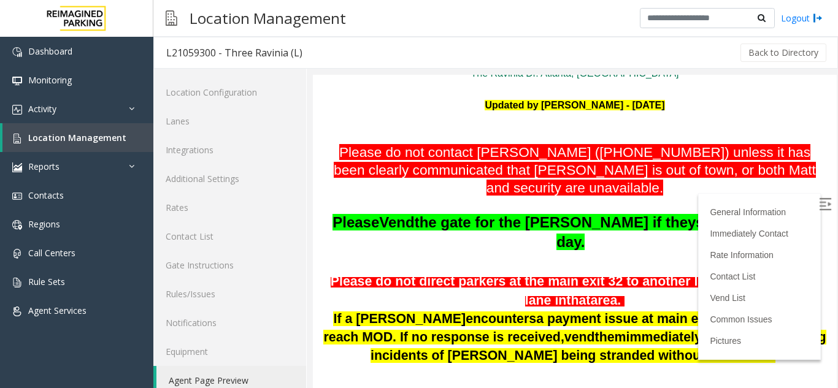
click at [557, 344] on span "to prevent recurring incidents of [PERSON_NAME] being stranded without" at bounding box center [599, 346] width 456 height 33
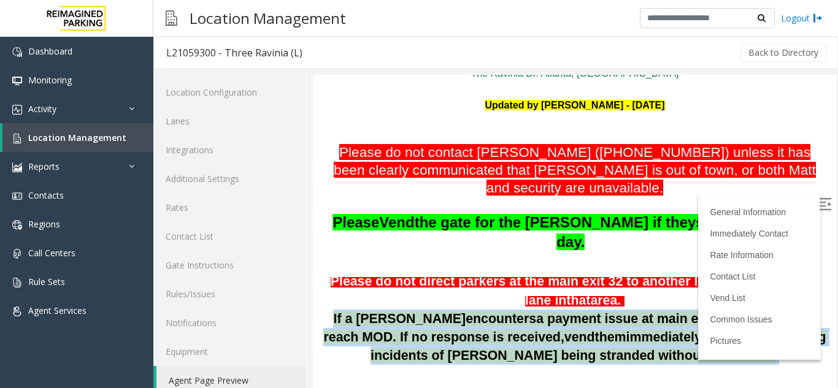
click at [557, 344] on span "to prevent recurring incidents of [PERSON_NAME] being stranded without" at bounding box center [599, 346] width 456 height 33
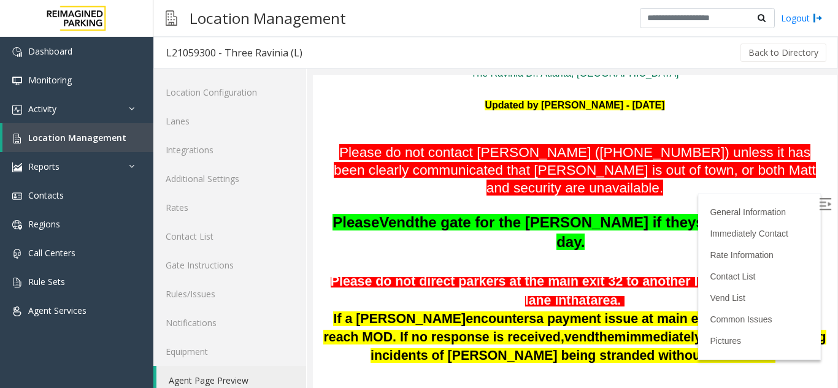
click at [557, 381] on p at bounding box center [575, 389] width 506 height 16
click at [756, 312] on span "a payment issue at main exit 32, please try to reach MOD. If no response is rec…" at bounding box center [569, 328] width 493 height 33
click at [398, 327] on p "If a [PERSON_NAME] encounters a payment issue at main exit 32, please try to re…" at bounding box center [575, 338] width 506 height 56
click at [627, 330] on span "immediately" at bounding box center [664, 337] width 75 height 15
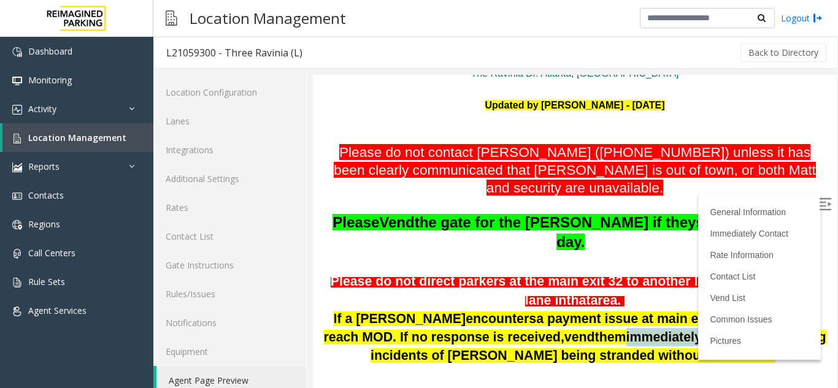
click at [627, 330] on span "immediately" at bounding box center [664, 337] width 75 height 15
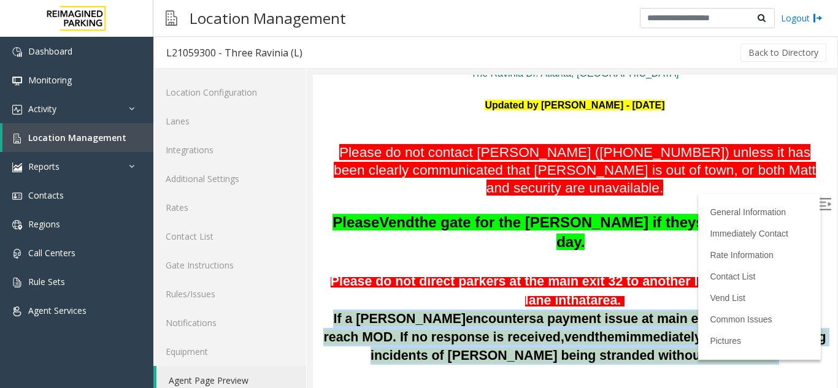
click at [627, 330] on span "immediately" at bounding box center [664, 337] width 75 height 15
click at [643, 310] on p "If a [PERSON_NAME] encounters a payment issue at main exit 32, please try to re…" at bounding box center [575, 338] width 506 height 56
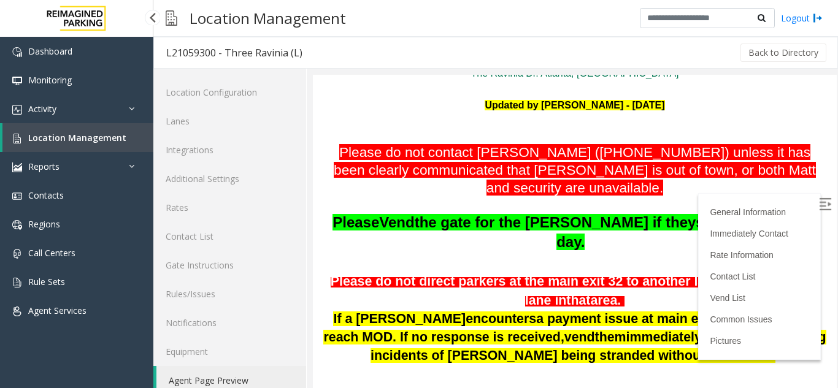
click at [132, 128] on link "Location Management" at bounding box center [77, 137] width 151 height 29
